Goal: Information Seeking & Learning: Find contact information

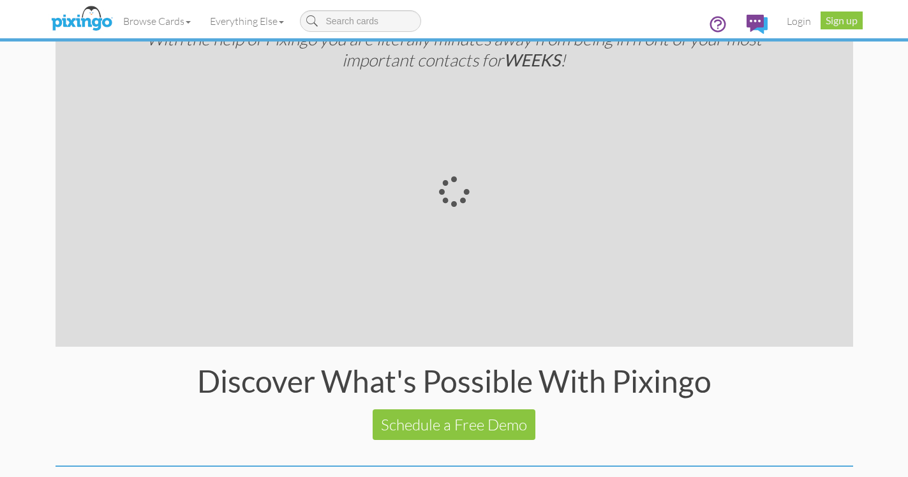
scroll to position [2524, 0]
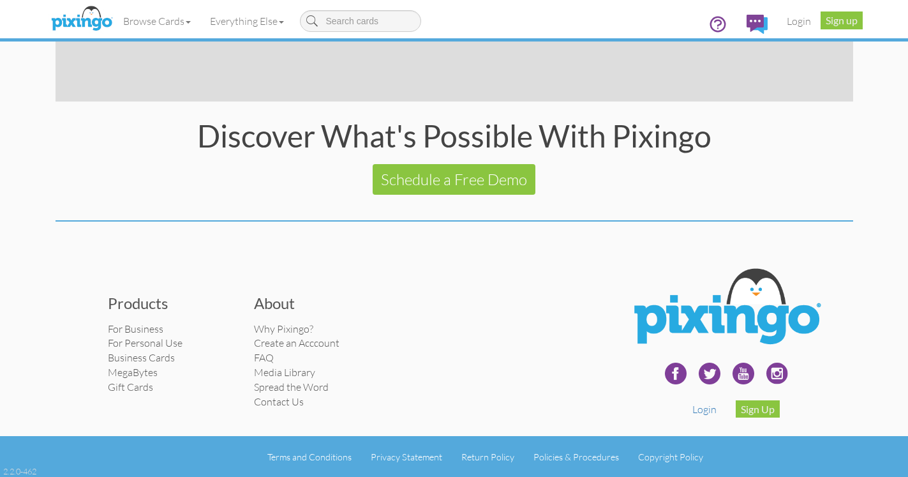
click at [270, 408] on li "Contact Us" at bounding box center [318, 402] width 128 height 15
click at [274, 401] on link "Contact Us" at bounding box center [279, 401] width 50 height 13
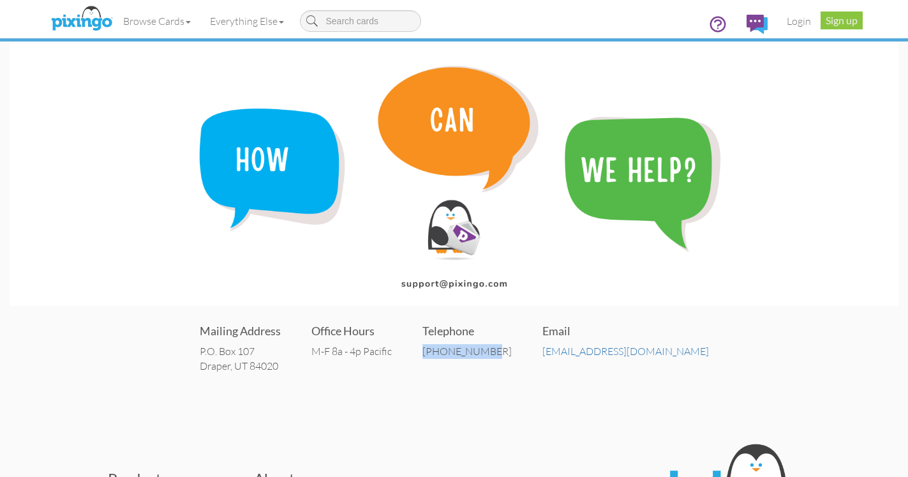
drag, startPoint x: 547, startPoint y: 356, endPoint x: 464, endPoint y: 352, distance: 83.1
click at [464, 352] on div "Mailing Address P.O. [STREET_ADDRESS] Office Hours M-F 8a - 4p Pacific Telephon…" at bounding box center [454, 347] width 889 height 77
copy div "[PHONE_NUMBER]"
drag, startPoint x: 668, startPoint y: 348, endPoint x: 563, endPoint y: 351, distance: 104.8
click at [563, 351] on div "Mailing Address P.O. [STREET_ADDRESS] Office Hours M-F 8a - 4p Pacific Telephon…" at bounding box center [454, 347] width 889 height 77
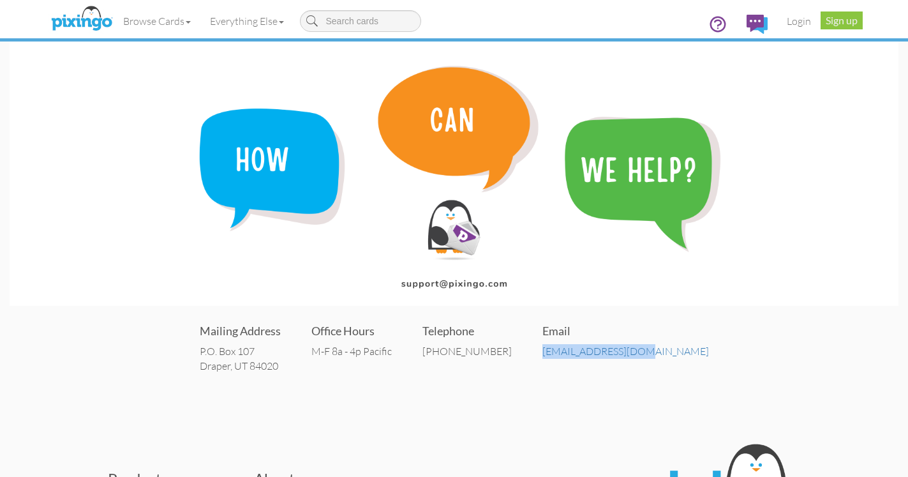
copy link "[EMAIL_ADDRESS][DOMAIN_NAME]"
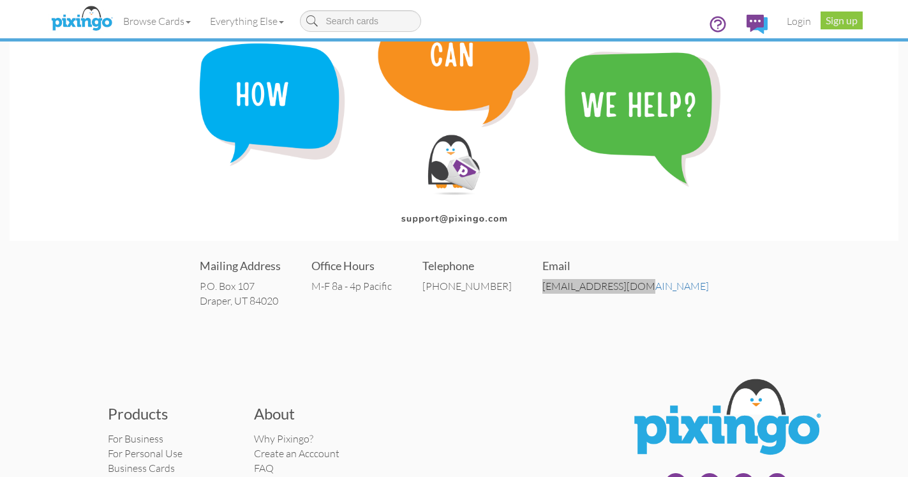
scroll to position [176, 0]
